Goal: Obtain resource: Obtain resource

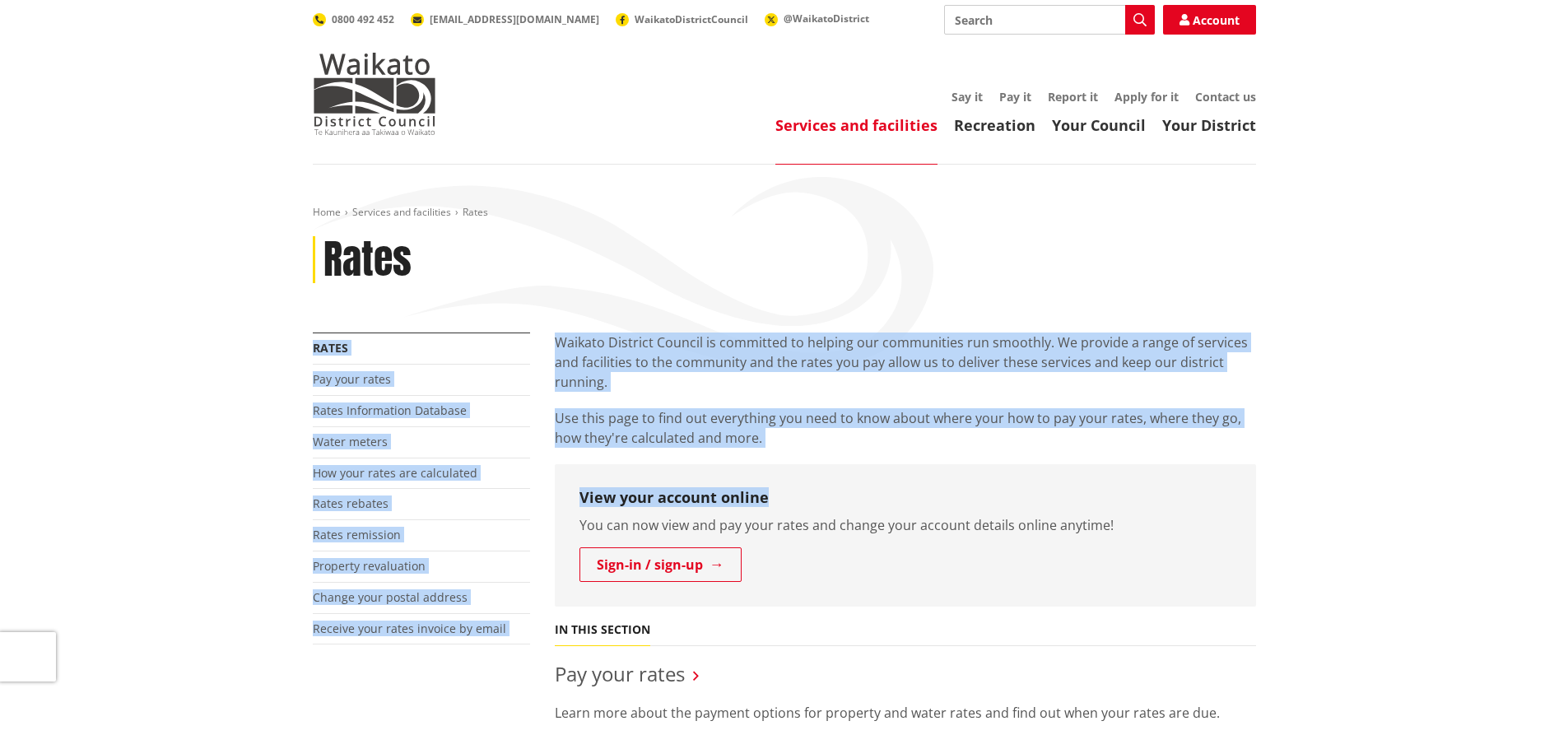
drag, startPoint x: 894, startPoint y: 465, endPoint x: 837, endPoint y: 322, distance: 153.9
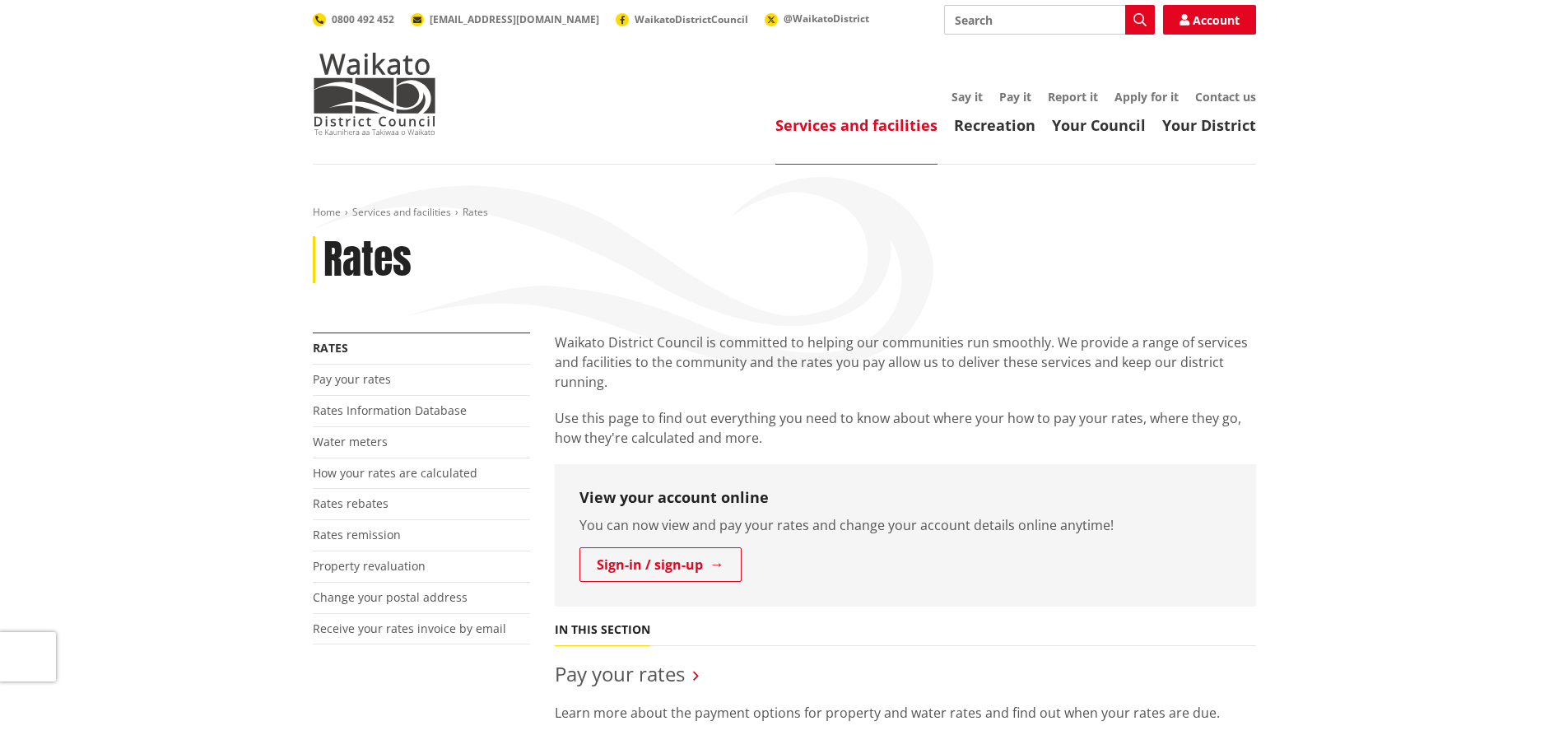
click at [939, 527] on p "You can now view and pay your rates and change your account details online anyt…" at bounding box center [906, 524] width 652 height 19
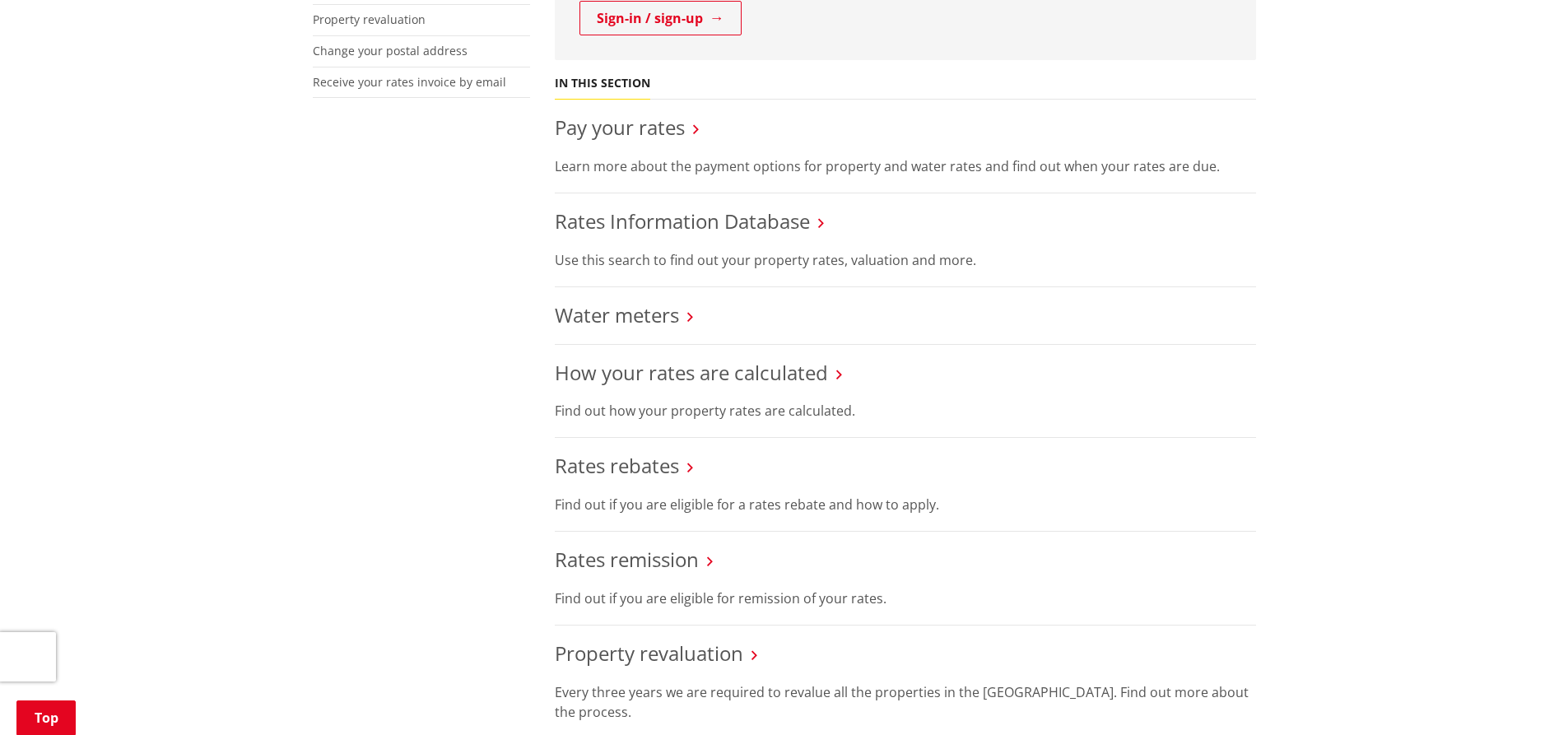
scroll to position [576, 0]
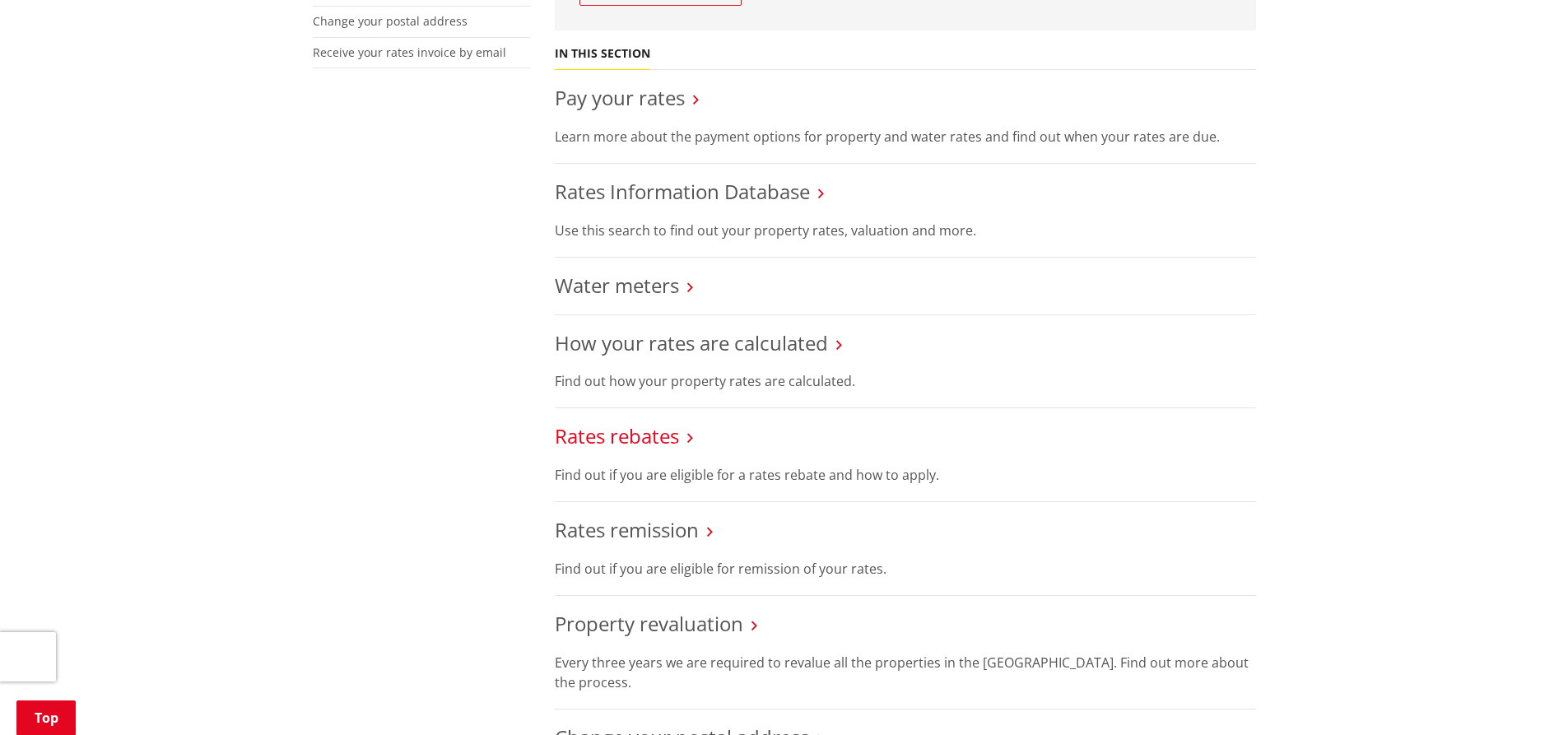
click at [671, 436] on link "Rates rebates" at bounding box center [617, 435] width 124 height 27
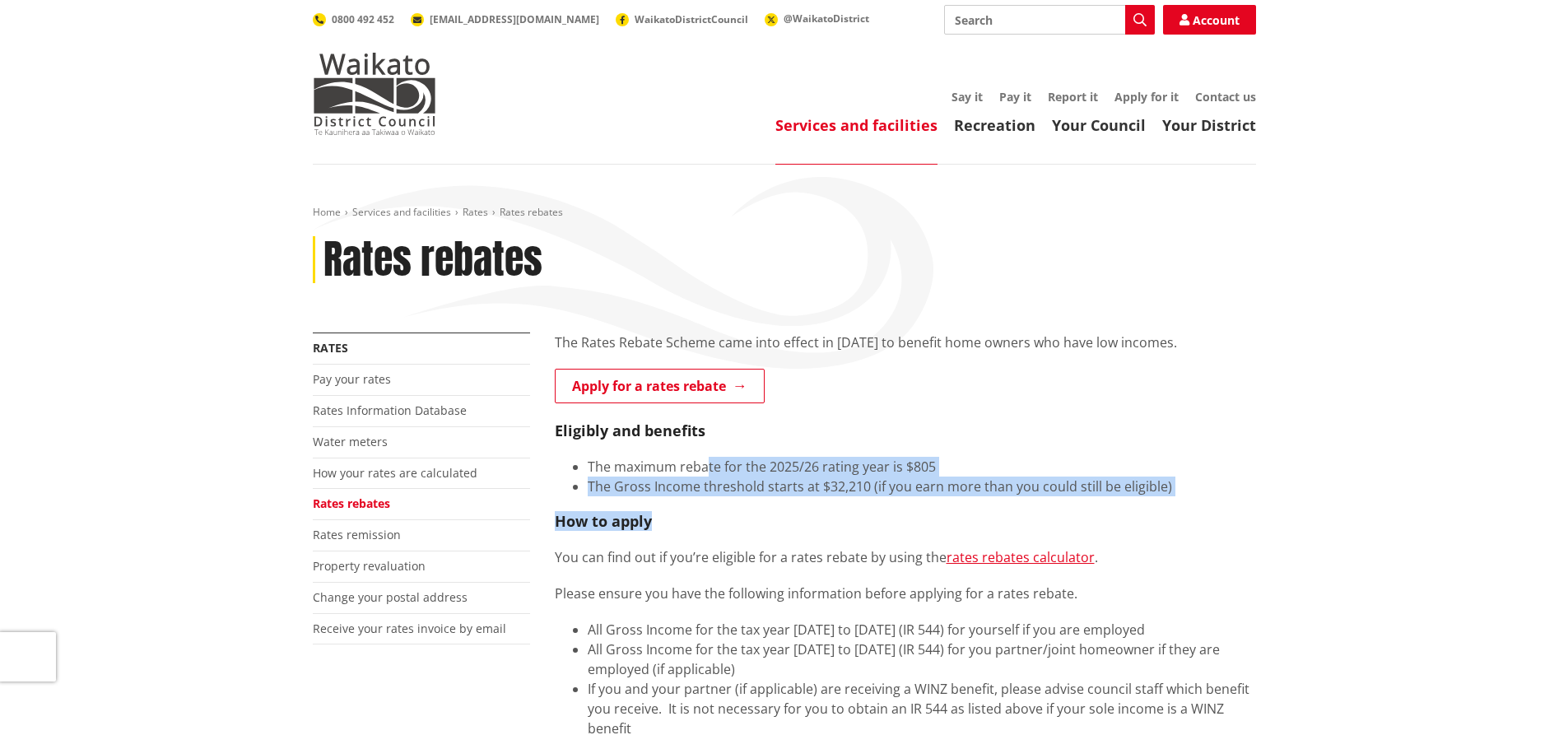
drag, startPoint x: 704, startPoint y: 527, endPoint x: 707, endPoint y: 462, distance: 65.1
click at [707, 462] on div "The Rates Rebate Scheme came into effect in 1973 to benefit home owners who hav…" at bounding box center [906, 612] width 701 height 559
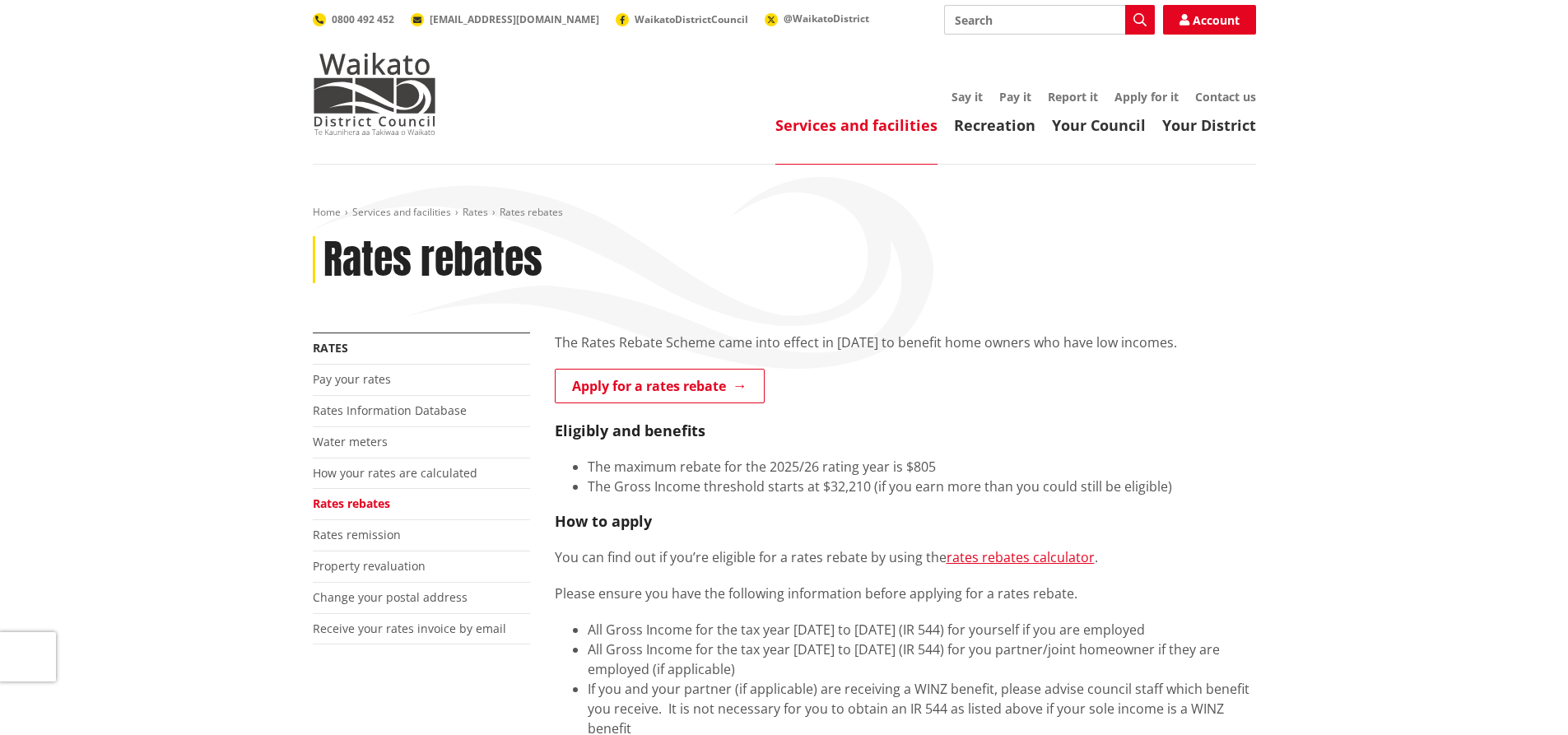
click at [695, 582] on div "The Rates Rebate Scheme came into effect in 1973 to benefit home owners who hav…" at bounding box center [906, 612] width 701 height 559
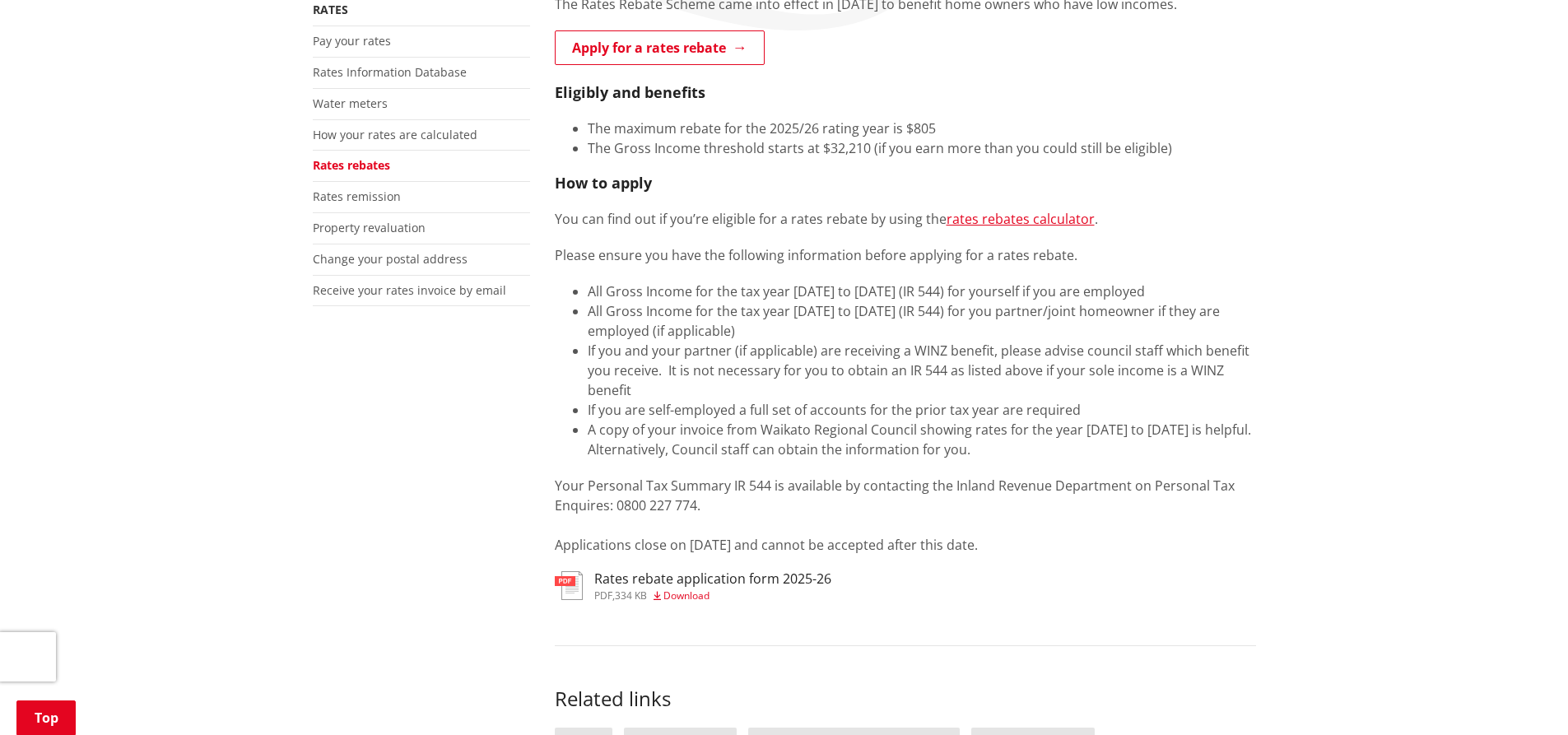
scroll to position [329, 0]
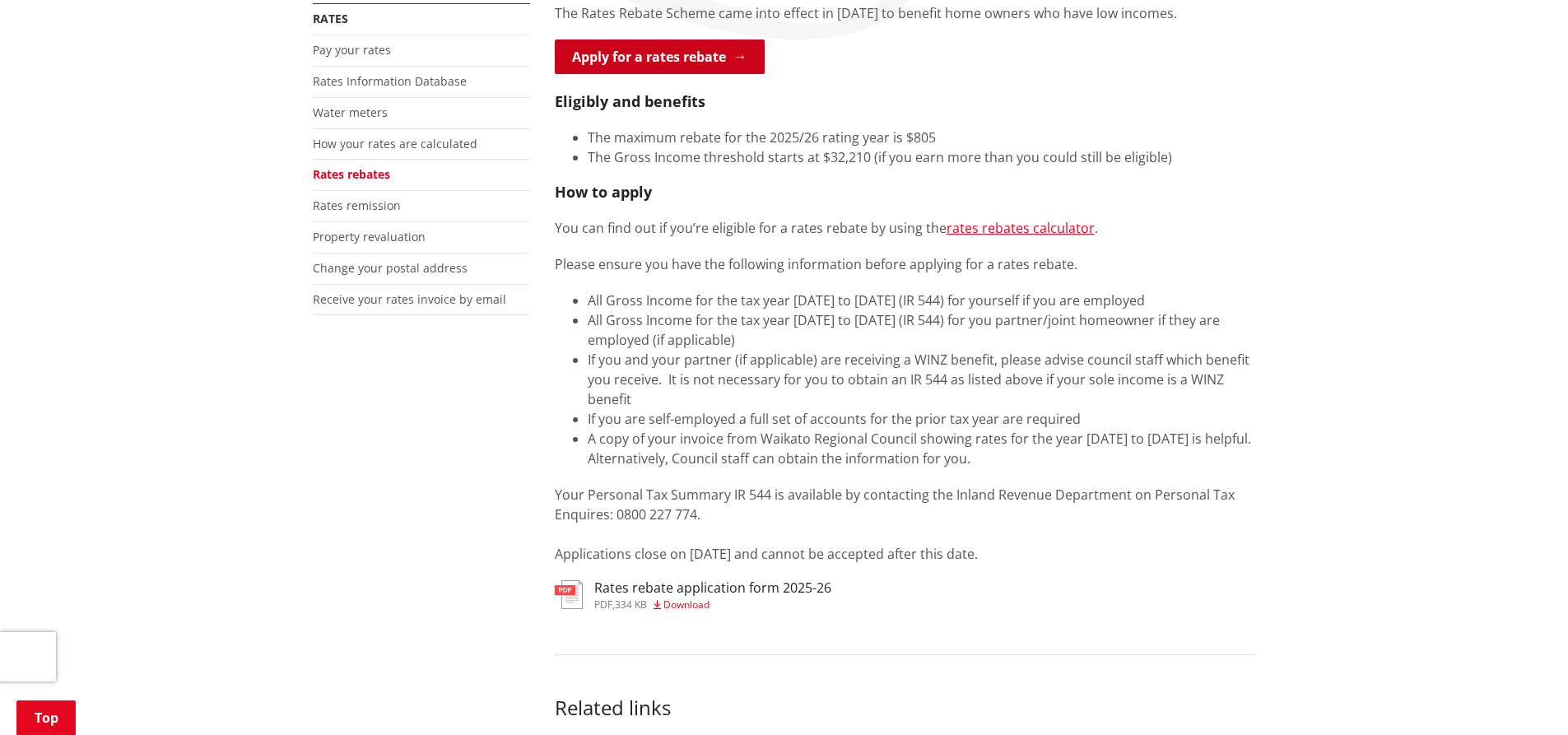
click at [645, 56] on link "Apply for a rates rebate" at bounding box center [660, 56] width 210 height 34
